Goal: Task Accomplishment & Management: Complete application form

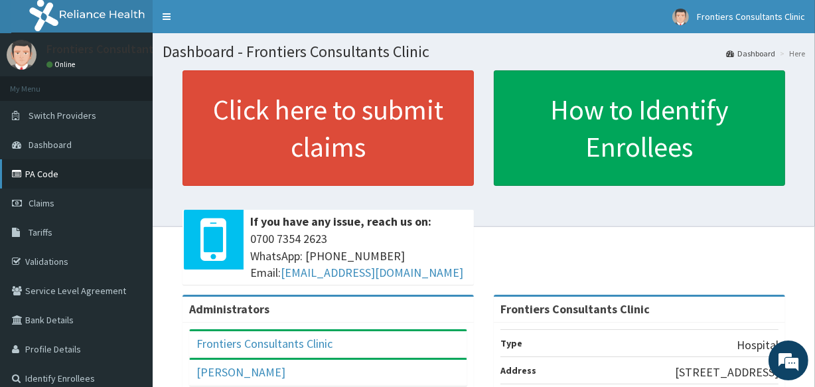
click at [53, 164] on link "PA Code" at bounding box center [76, 173] width 153 height 29
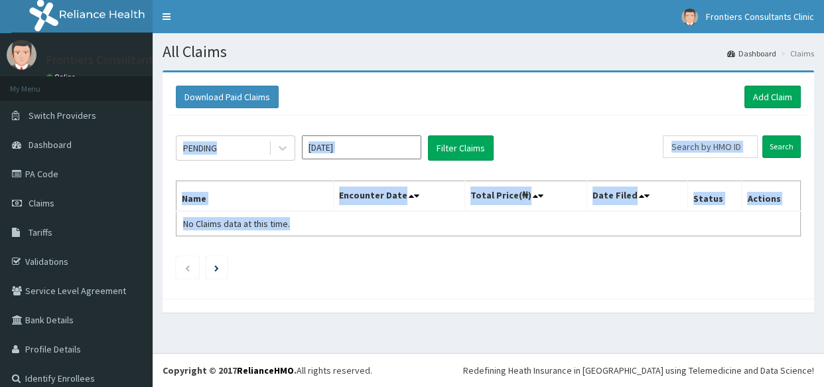
click at [527, 255] on div "Download Paid Claims Add Claim × Note you can only download claims within a max…" at bounding box center [488, 185] width 651 height 226
click at [748, 94] on link "Add Claim" at bounding box center [772, 97] width 56 height 23
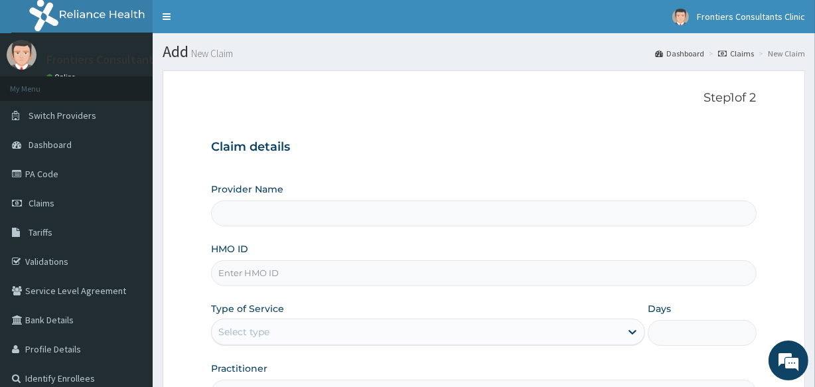
type input "Frontiers Consultants Clinic"
